Goal: Transaction & Acquisition: Purchase product/service

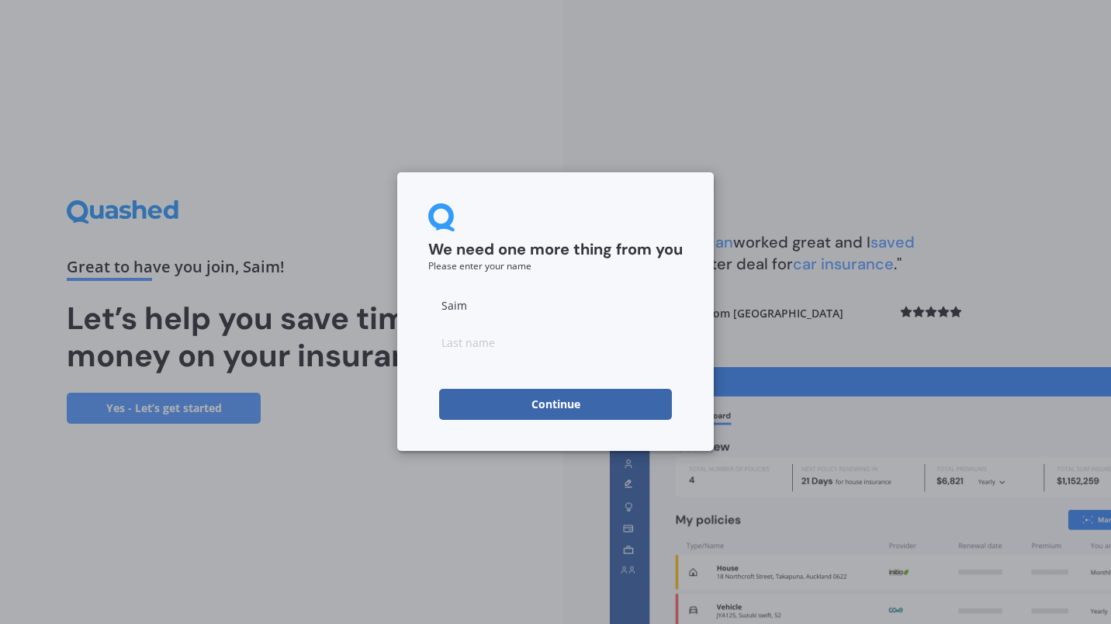
click at [516, 306] on input "Saim" at bounding box center [555, 304] width 255 height 31
type input "S"
type input "[DEMOGRAPHIC_DATA]"
type input "Asim"
click button "Continue" at bounding box center [555, 404] width 233 height 31
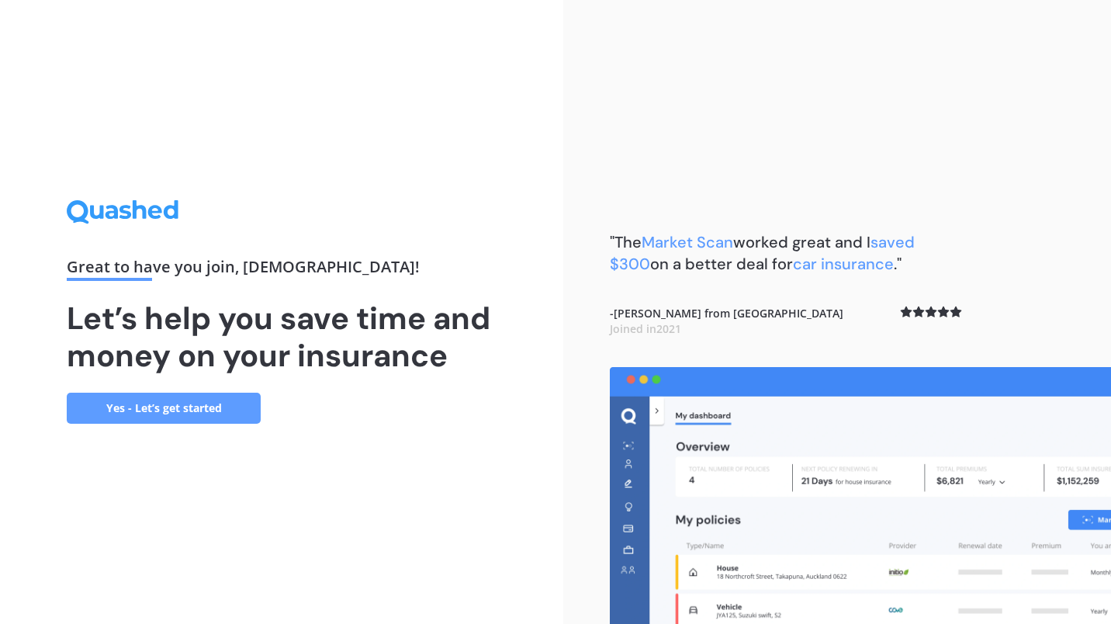
click at [229, 408] on link "Yes - Let’s get started" at bounding box center [164, 408] width 194 height 31
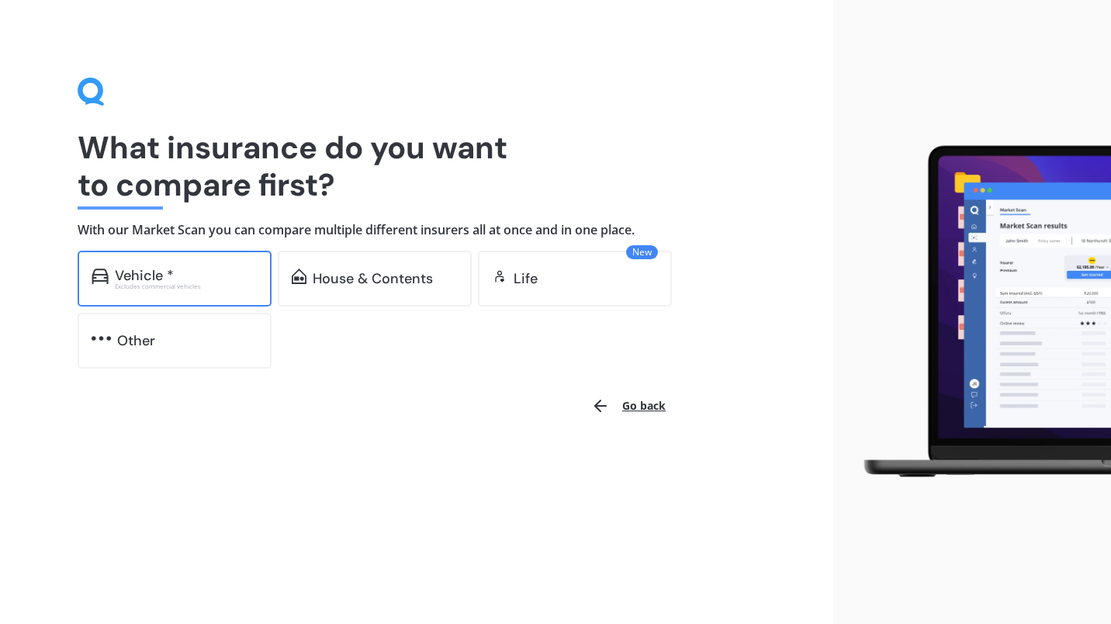
click at [214, 258] on div "Vehicle * Excludes commercial vehicles" at bounding box center [175, 279] width 194 height 56
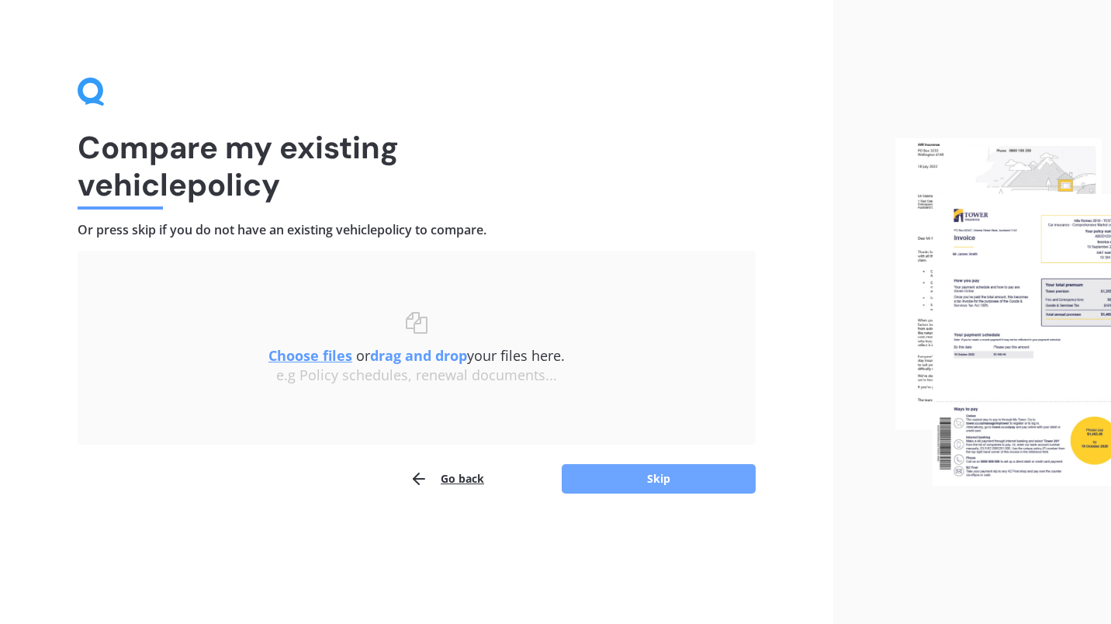
click at [646, 473] on button "Skip" at bounding box center [659, 478] width 194 height 29
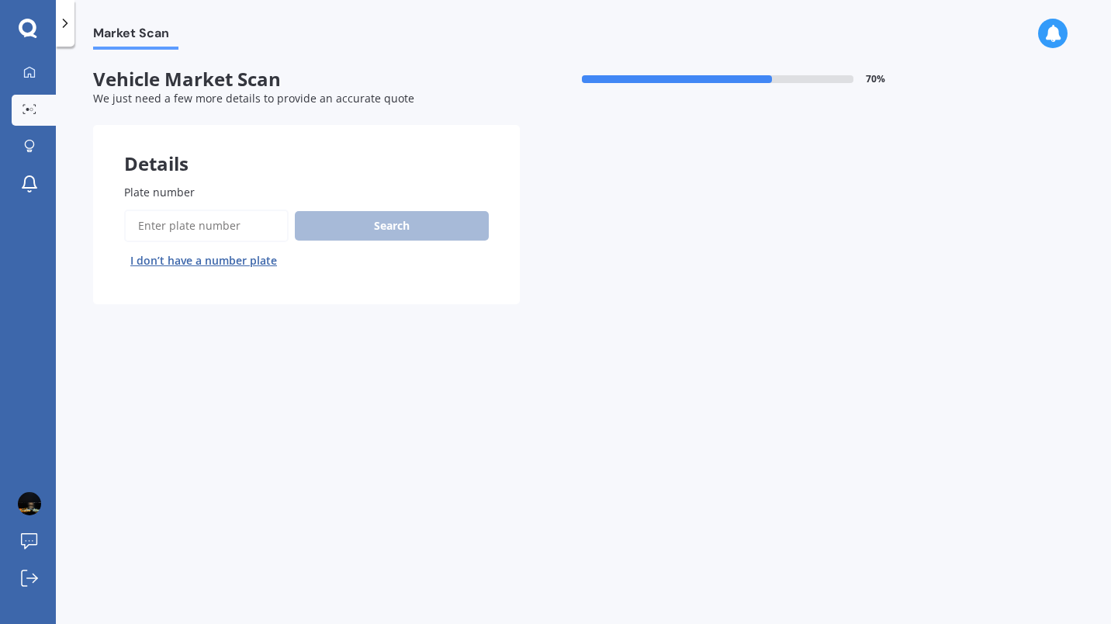
click at [227, 216] on input "Plate number" at bounding box center [206, 226] width 165 height 33
click at [224, 223] on input "Plate number" at bounding box center [206, 226] width 165 height 33
type input "RJU258"
click at [389, 227] on button "Search" at bounding box center [392, 225] width 194 height 29
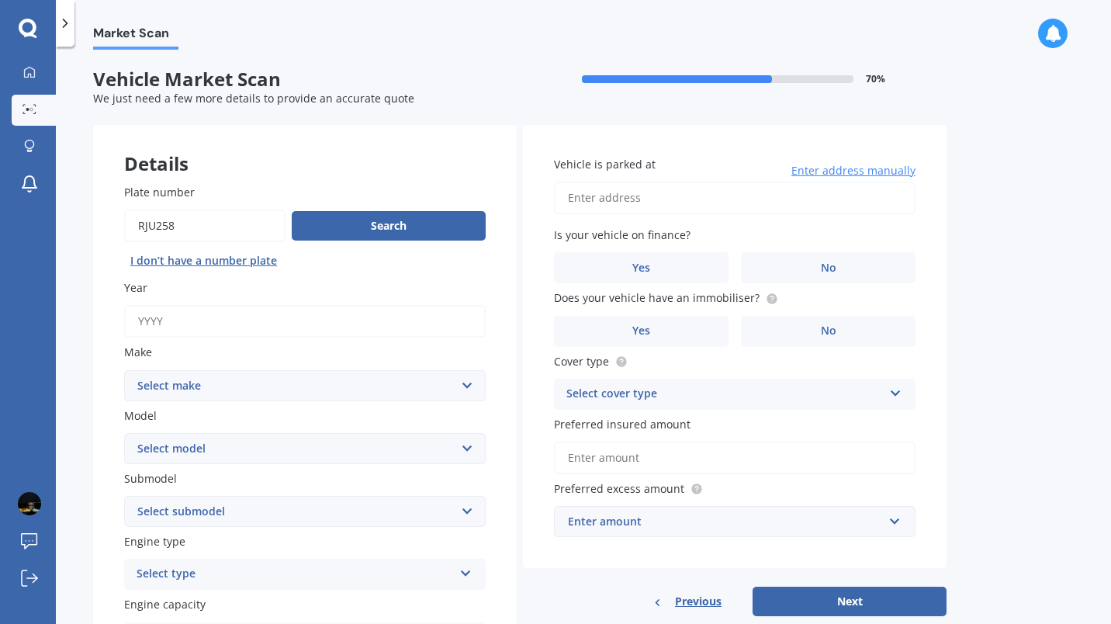
click at [248, 337] on input "Year" at bounding box center [305, 321] width 362 height 33
type input "2014"
click at [225, 397] on select "Select make AC ALFA ROMEO ASTON MARTIN AUDI AUSTIN BEDFORD Bentley BMW BYD CADI…" at bounding box center [305, 385] width 362 height 31
select select "TOYOTA"
click at [124, 371] on select "Select make AC ALFA ROMEO ASTON MARTIN AUDI AUSTIN BEDFORD Bentley BMW BYD CADI…" at bounding box center [305, 385] width 362 height 31
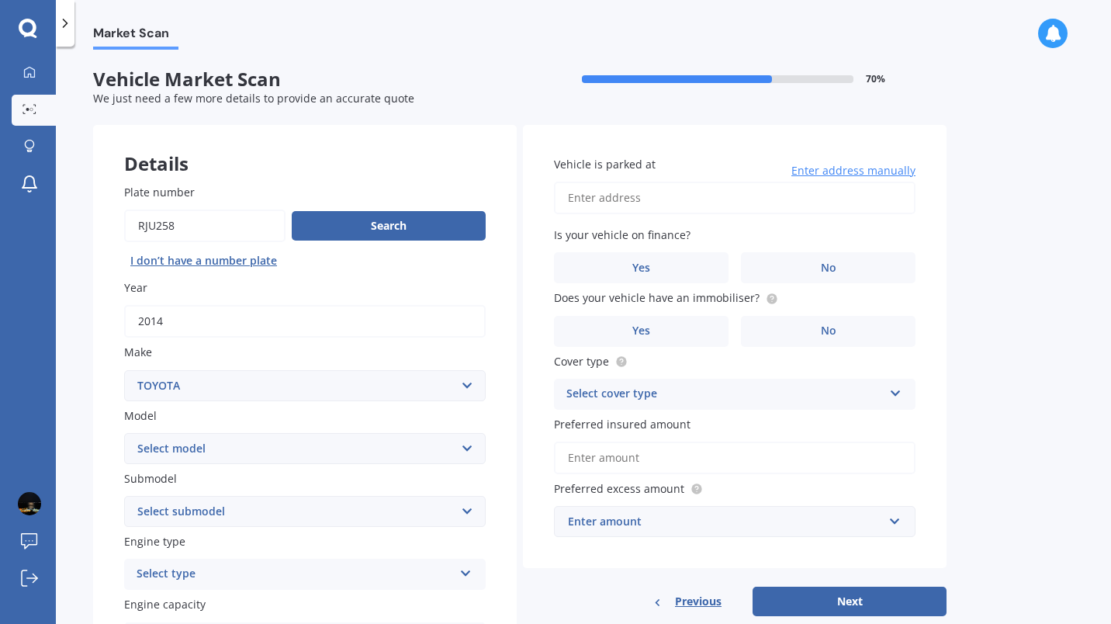
click at [216, 459] on select "Select model 4 Runner 86 Allex Allion Alphard Altezza Aqua Aristo Aurion Auris …" at bounding box center [305, 448] width 362 height 31
select select "CAMRY"
click at [124, 434] on select "Select model 4 Runner 86 Allex Allion Alphard Altezza Aqua Aristo Aurion Auris …" at bounding box center [305, 448] width 362 height 31
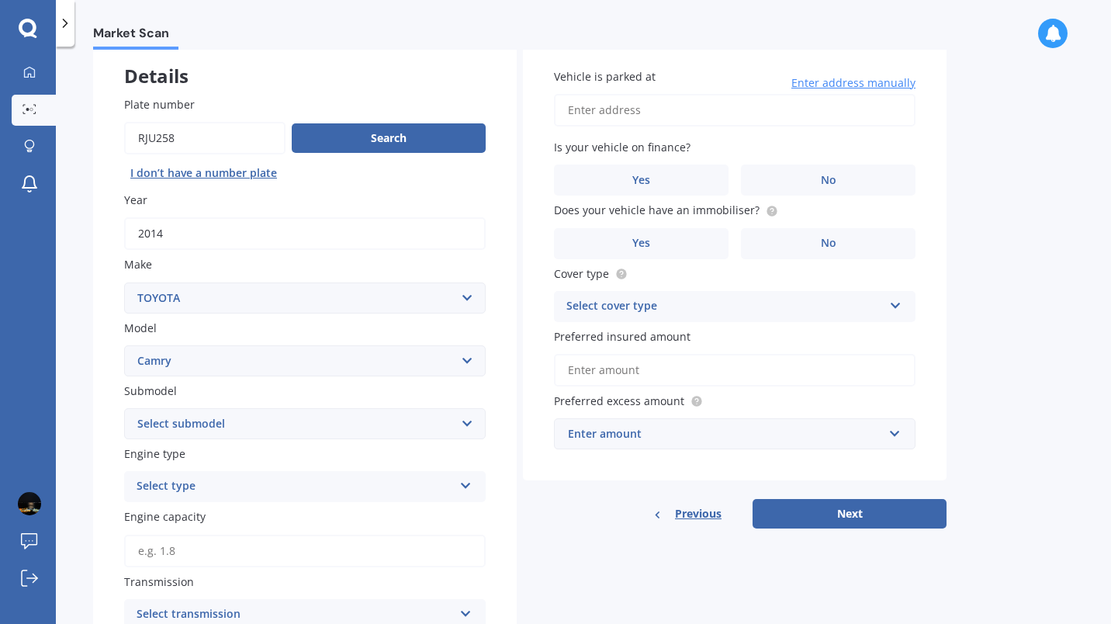
scroll to position [88, 0]
click at [239, 495] on div "Select type" at bounding box center [295, 485] width 317 height 19
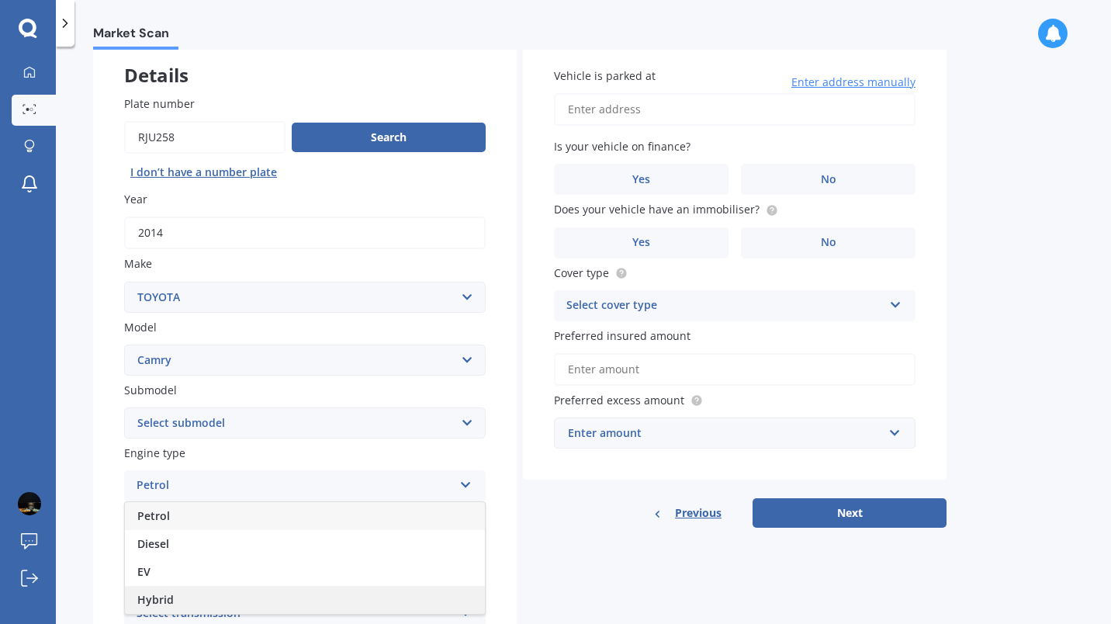
click at [198, 604] on div "Hybrid" at bounding box center [305, 600] width 360 height 28
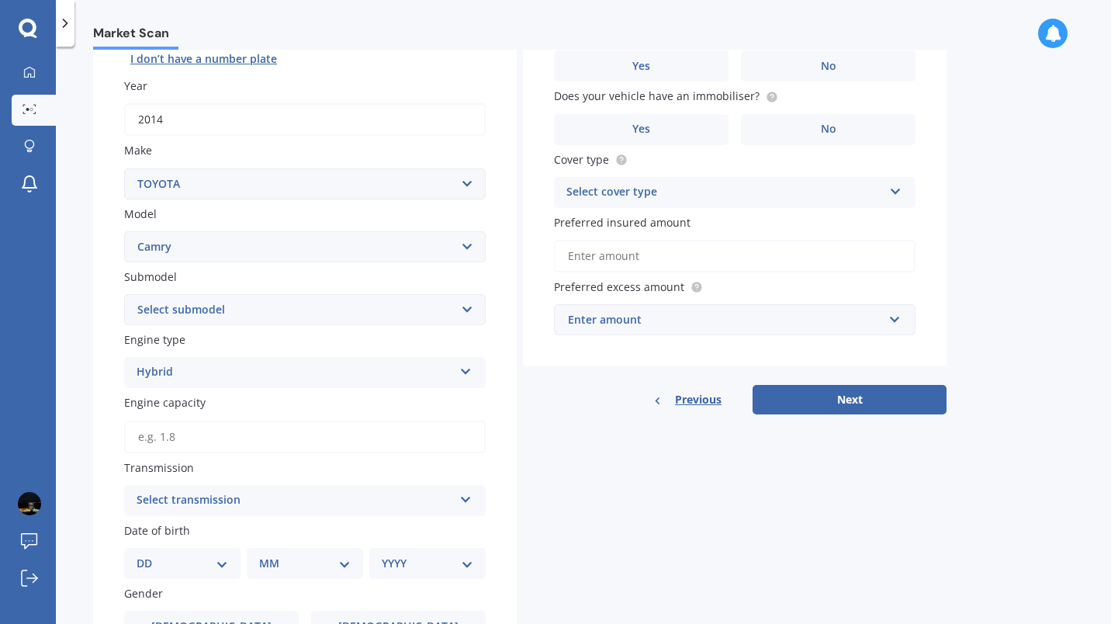
scroll to position [232, 0]
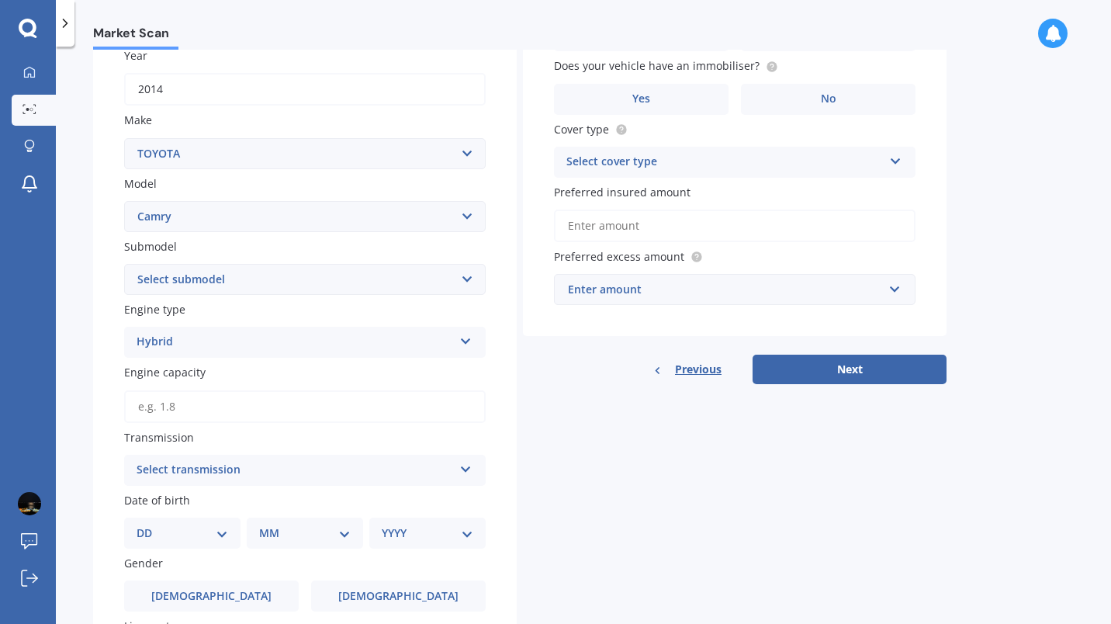
click at [237, 400] on input "Engine capacity" at bounding box center [305, 406] width 362 height 33
type input "2.5"
click at [87, 477] on div "Market Scan Vehicle Market Scan 70 % We just need a few more details to provide…" at bounding box center [583, 338] width 1055 height 577
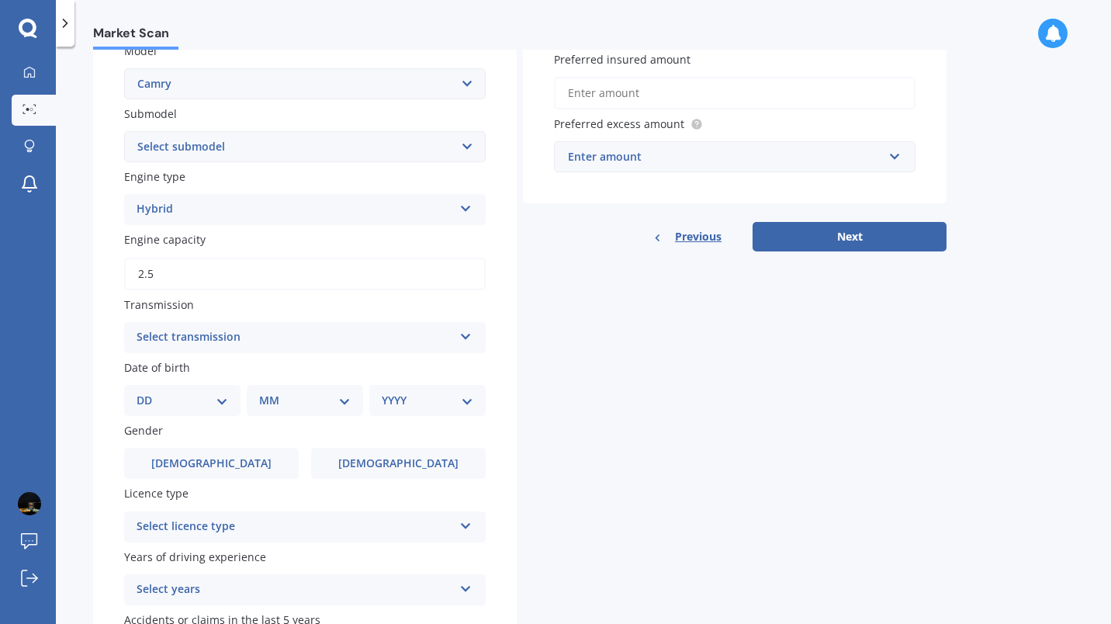
scroll to position [390, 0]
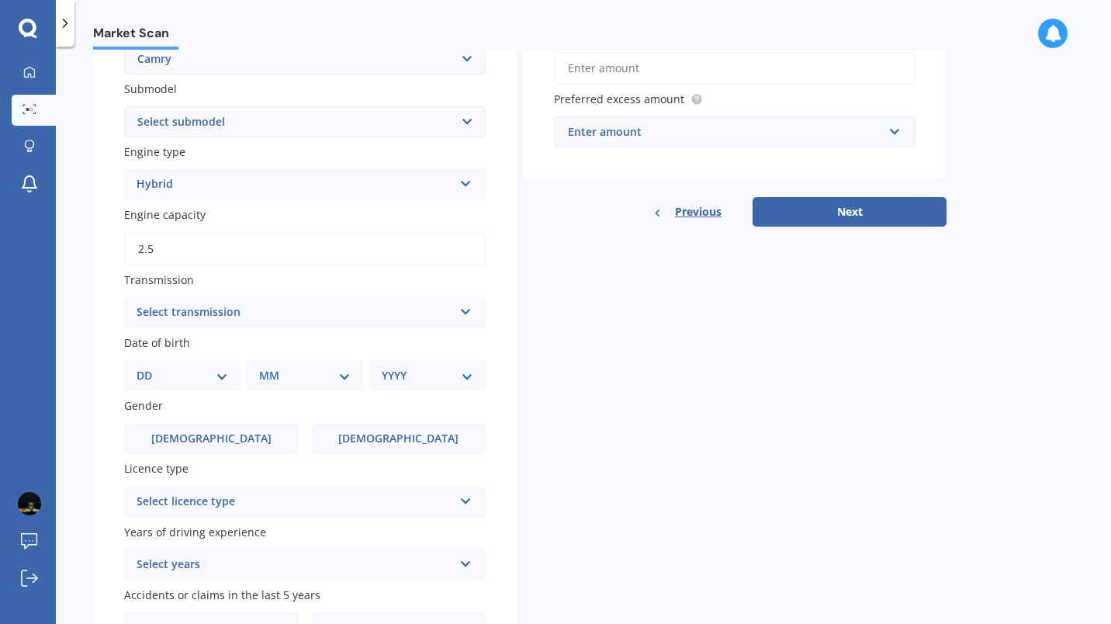
click at [231, 321] on div "Select transmission" at bounding box center [295, 312] width 317 height 19
click at [206, 341] on div "Auto" at bounding box center [305, 343] width 360 height 28
click at [195, 384] on select "DD 01 02 03 04 05 06 07 08 09 10 11 12 13 14 15 16 17 18 19 20 21 22 23 24 25 2…" at bounding box center [183, 375] width 92 height 17
select select "01"
click at [149, 370] on select "DD 01 02 03 04 05 06 07 08 09 10 11 12 13 14 15 16 17 18 19 20 21 22 23 24 25 2…" at bounding box center [183, 375] width 92 height 17
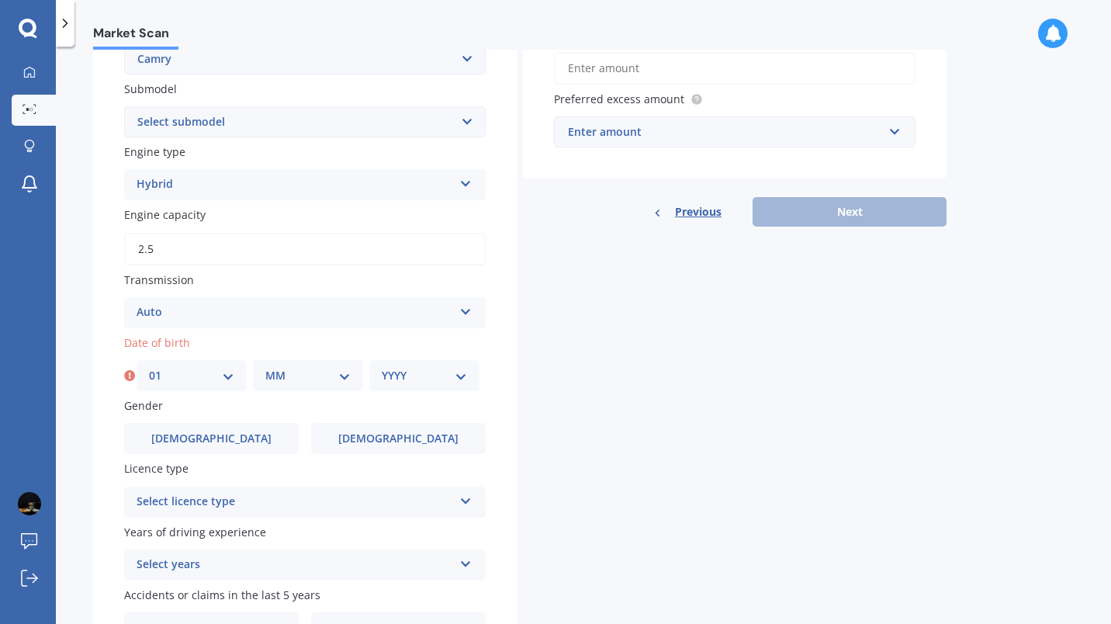
click at [303, 373] on select "MM 01 02 03 04 05 06 07 08 09 10 11 12" at bounding box center [307, 375] width 85 height 17
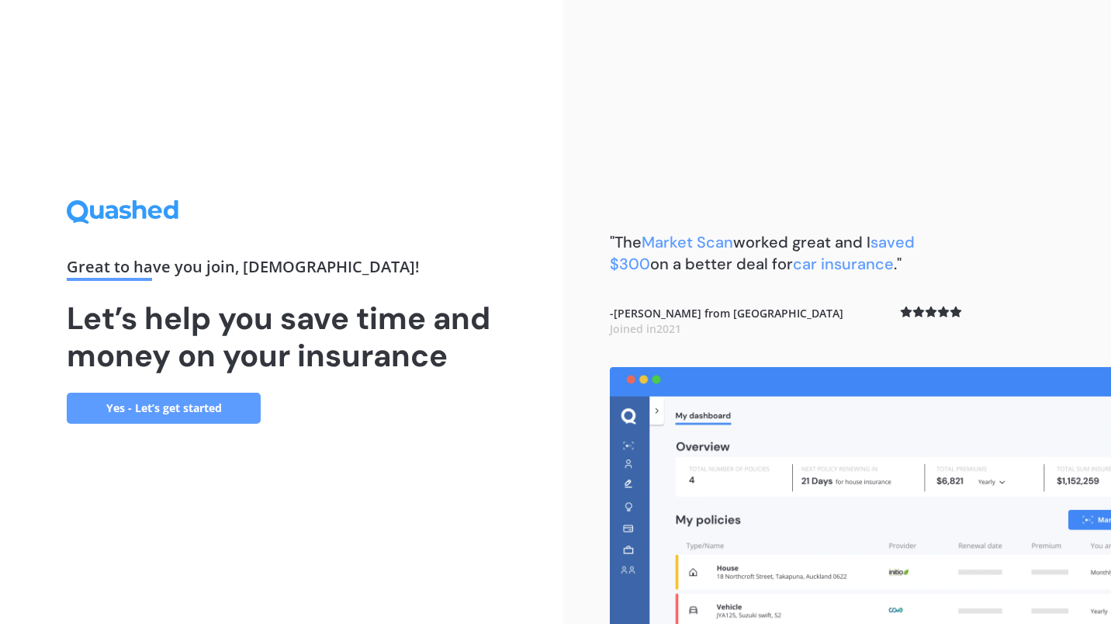
click at [193, 425] on div "Great to have you join , Muhammad ! Let’s help you save time and money on your …" at bounding box center [281, 312] width 563 height 624
click at [204, 418] on link "Yes - Let’s get started" at bounding box center [164, 408] width 194 height 31
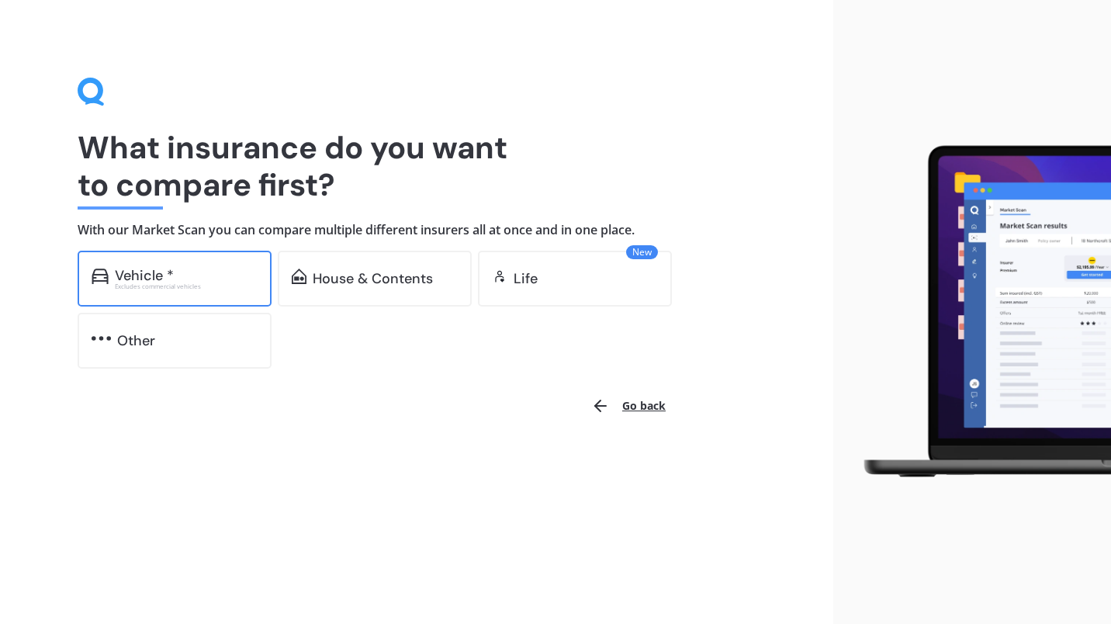
click at [191, 293] on div "Vehicle * Excludes commercial vehicles" at bounding box center [175, 279] width 194 height 56
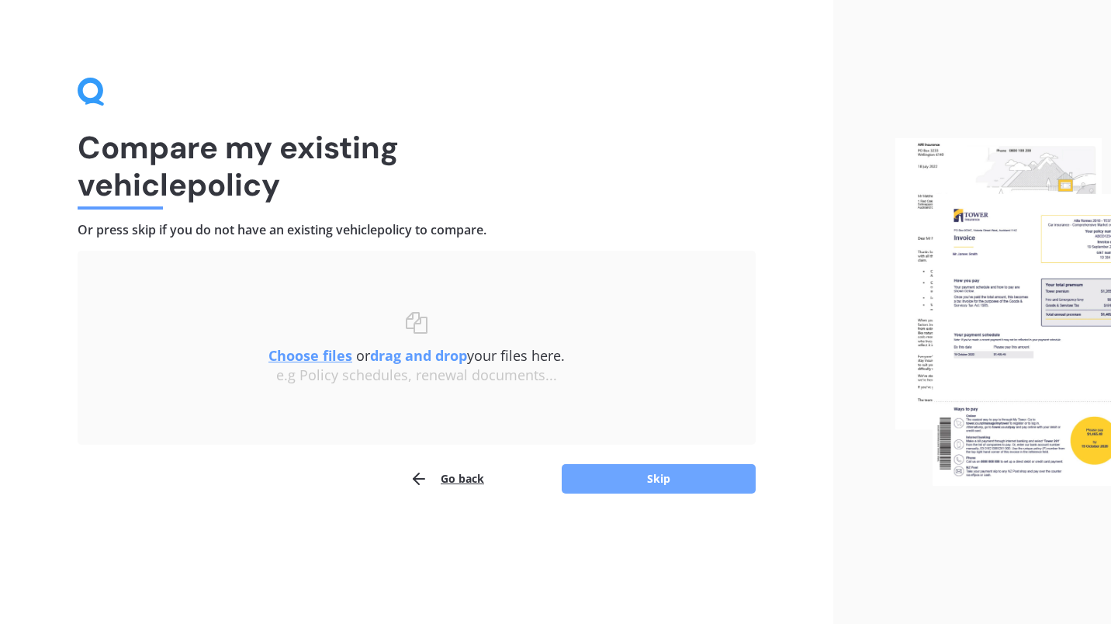
click at [636, 490] on button "Skip" at bounding box center [659, 478] width 194 height 29
